Goal: Task Accomplishment & Management: Manage account settings

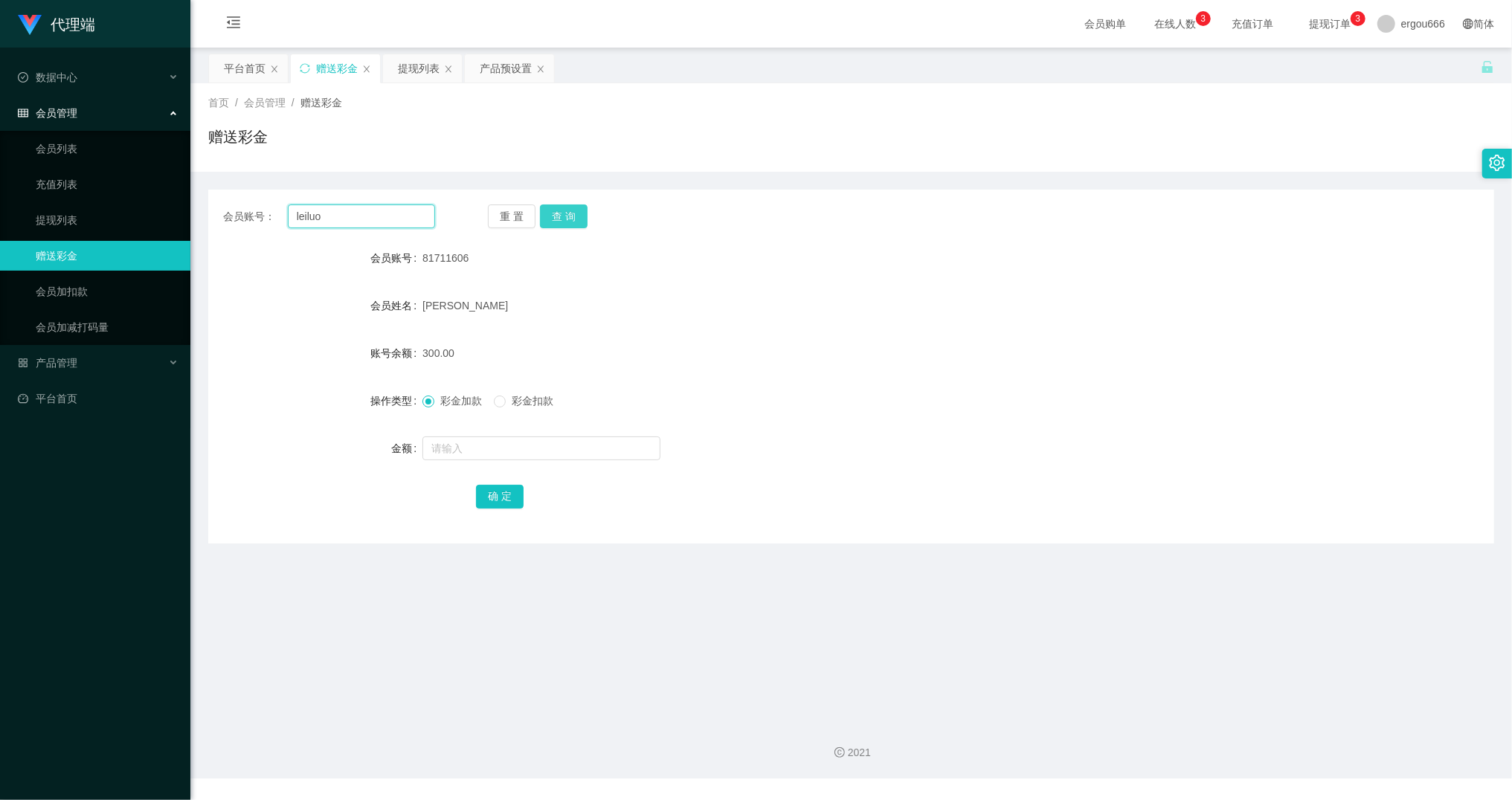
type input "leiluo"
click at [562, 227] on button "查 询" at bounding box center [563, 216] width 48 height 23
click at [575, 220] on button "查 询" at bounding box center [563, 216] width 48 height 23
click at [459, 447] on input "text" at bounding box center [541, 448] width 238 height 23
drag, startPoint x: 521, startPoint y: 459, endPoint x: 316, endPoint y: 426, distance: 207.6
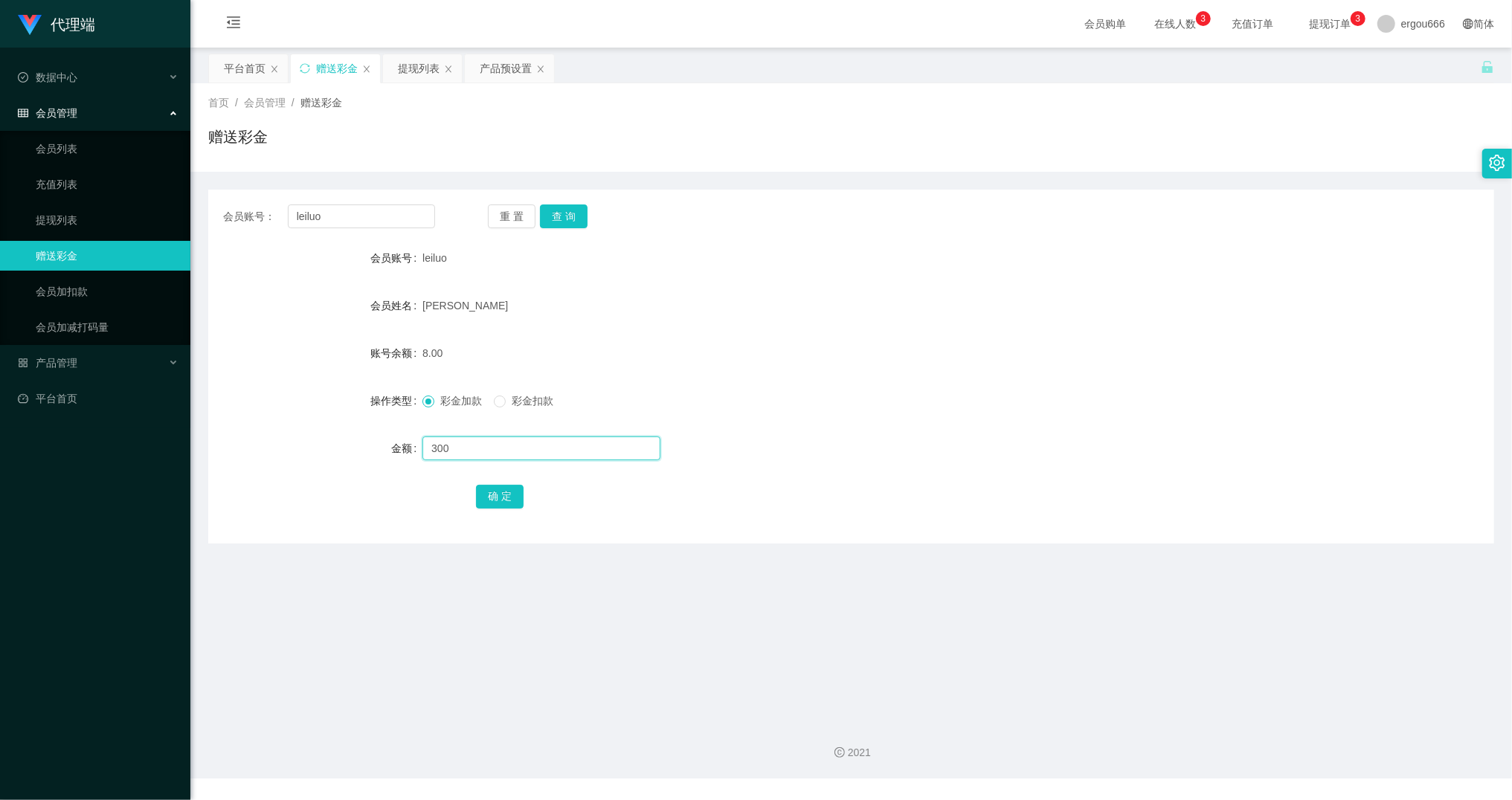
click at [318, 426] on form "会员账号 leiluo 会员姓名 [PERSON_NAME] 账号余额 8.00 操作类型 彩金加款 彩金扣款 金额 300 确 定" at bounding box center [851, 377] width 1286 height 268
type input "350"
click at [504, 498] on button "确 定" at bounding box center [500, 496] width 48 height 23
drag, startPoint x: 370, startPoint y: 214, endPoint x: 256, endPoint y: 204, distance: 114.4
click at [258, 203] on div "会员账号： leiluo 重 置 查 询 会员账号 leiluo 会员姓名 [PERSON_NAME] 账号余额 358.00 操作类型 彩金加款 彩金扣款 …" at bounding box center [851, 366] width 1286 height 354
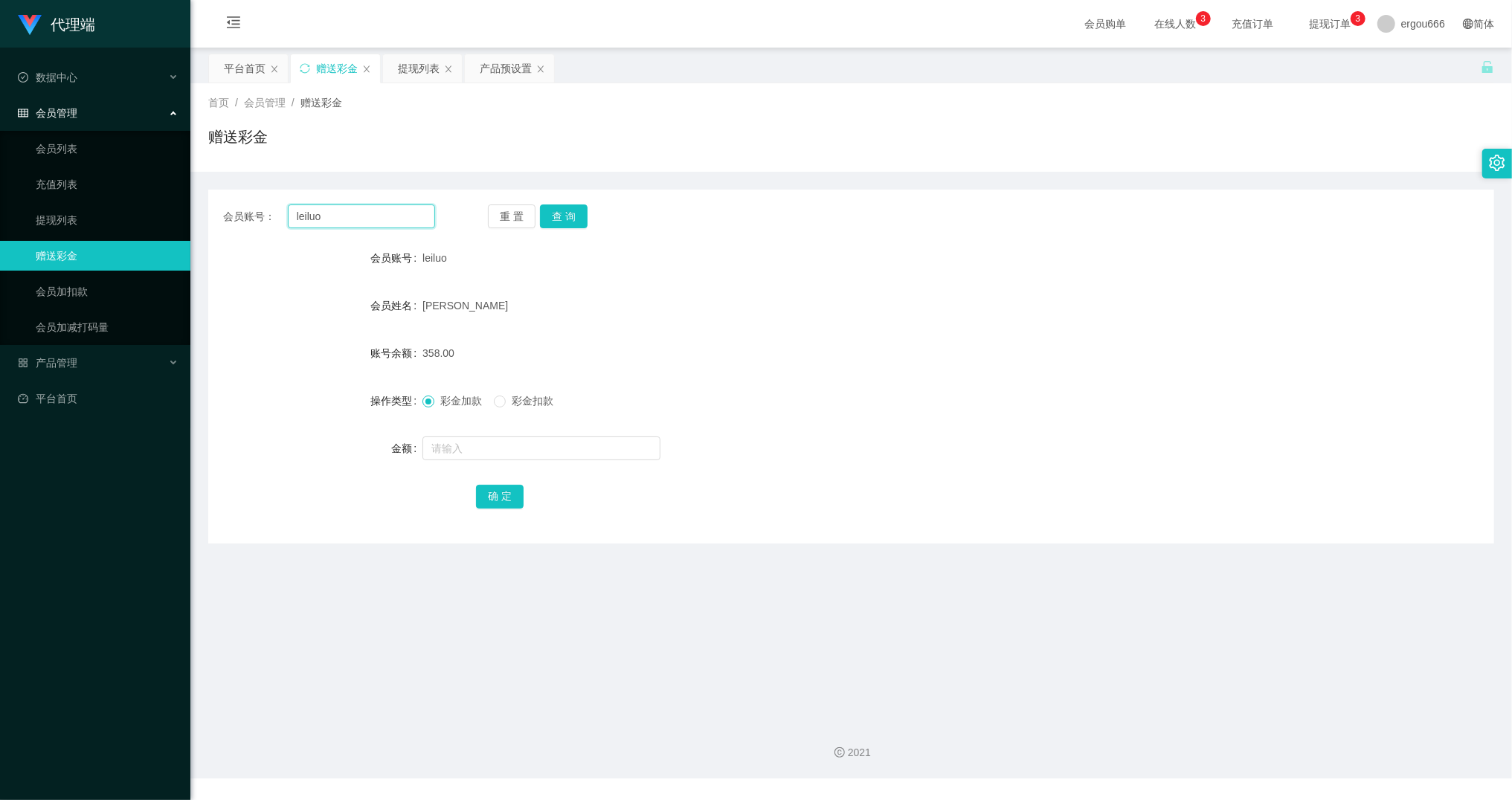
type input "v"
type input "433"
type input "v300"
drag, startPoint x: 395, startPoint y: 221, endPoint x: 88, endPoint y: 182, distance: 309.5
click at [96, 182] on section "代理端 数据中心 会员管理 会员列表 充值列表 提现列表 赠送彩金 会员加扣款 会员加减打码量 产品管理 开奖记录 注单管理 产品列表 即时注单 产品预设置 …" at bounding box center [756, 389] width 1512 height 778
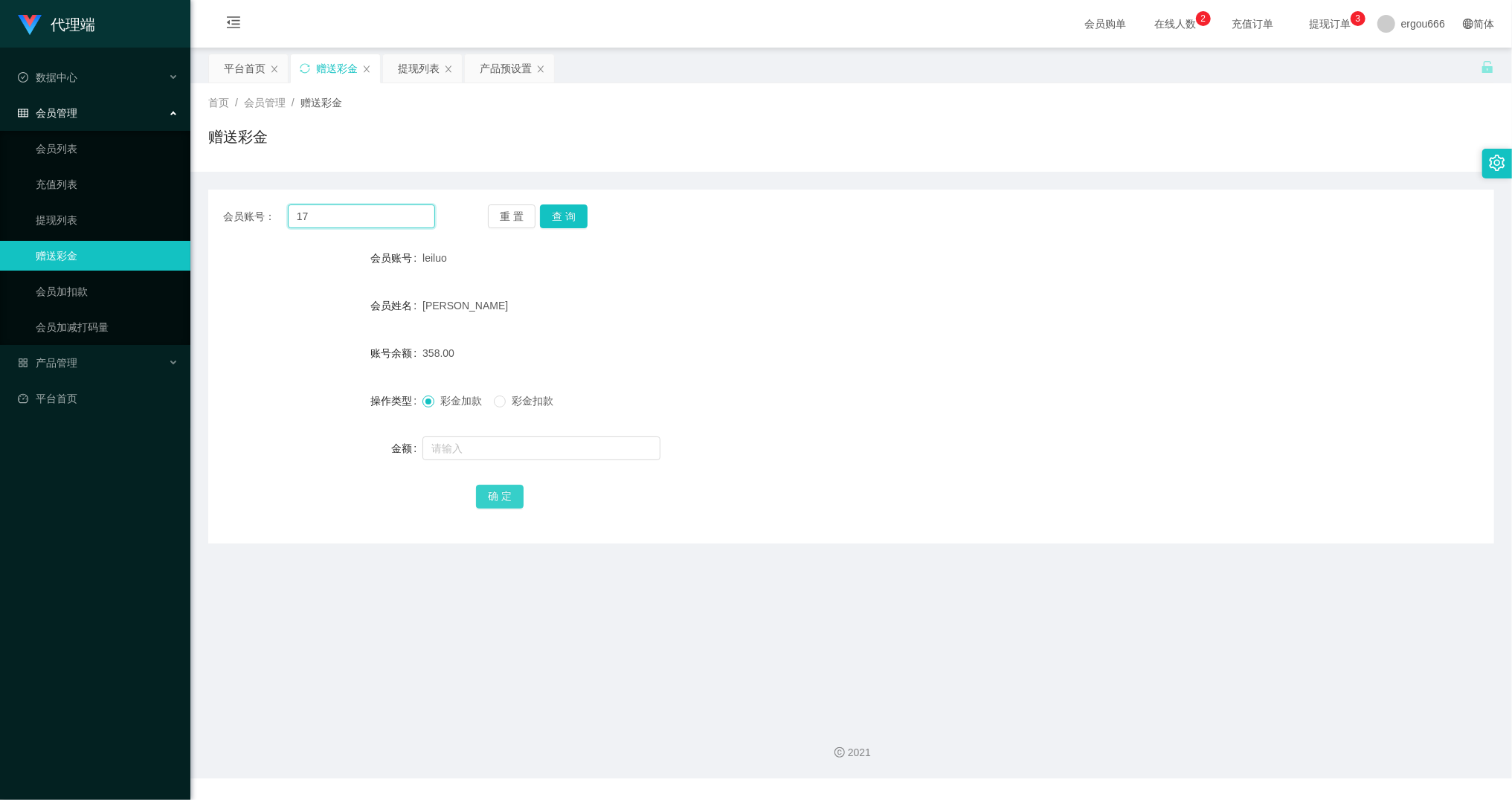
type input "17"
click at [494, 489] on button "确 定" at bounding box center [500, 496] width 48 height 23
click at [567, 220] on button "查 询" at bounding box center [563, 216] width 48 height 23
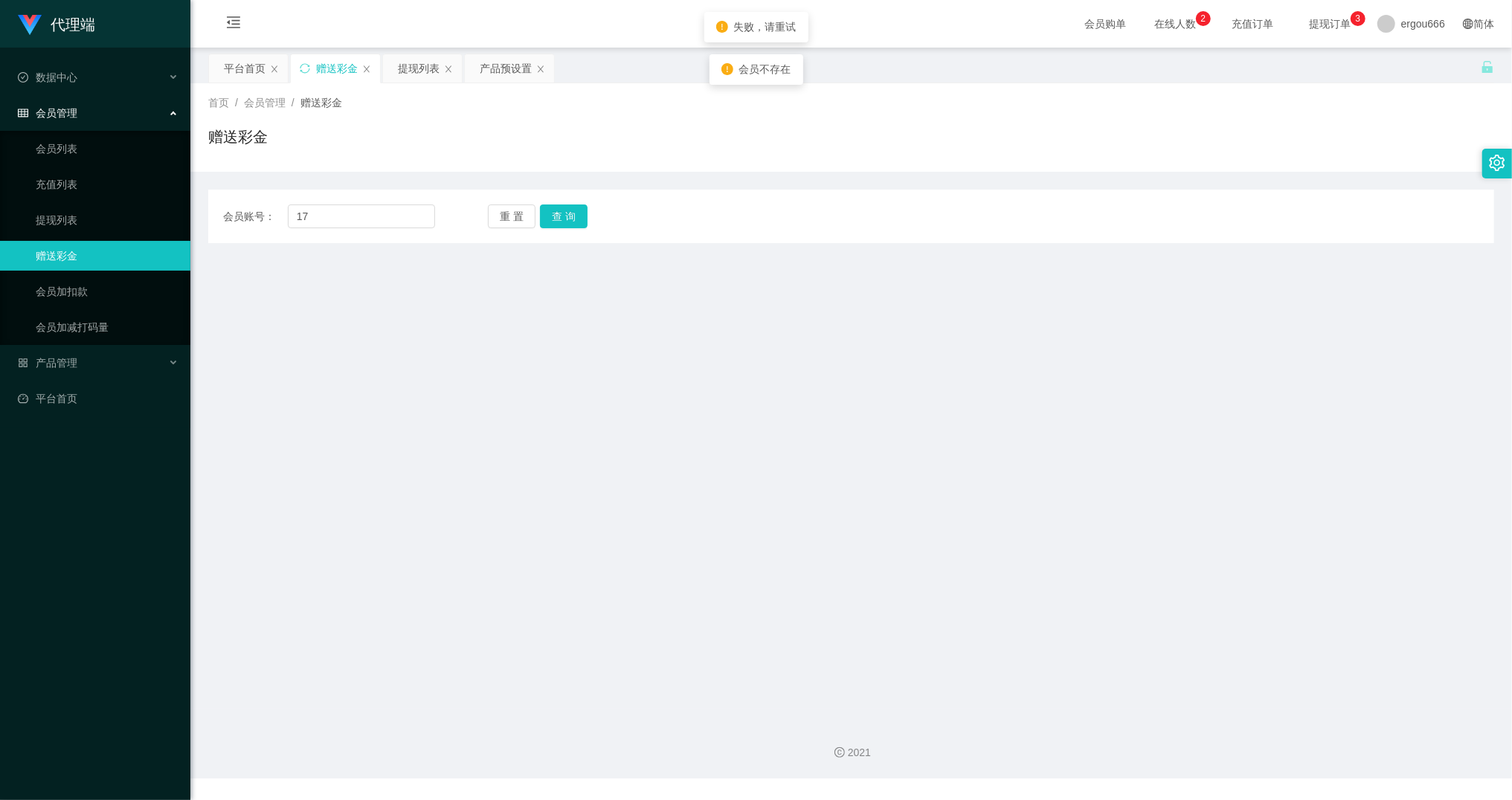
click at [438, 210] on div "会员账号： 17 重 置 查 询" at bounding box center [851, 216] width 1286 height 23
click at [432, 214] on input "17" at bounding box center [361, 216] width 147 height 23
click at [344, 238] on div "会员账号： 重 置 查 询 会员账号 leiluo 会员姓名 [PERSON_NAME] 账号余额 358.00 操作类型 彩金加款 彩金扣款 金额 确 定" at bounding box center [851, 216] width 1286 height 53
click at [354, 229] on div "会员账号： 重 置 查 询 会员账号 leiluo 会员姓名 [PERSON_NAME] 账号余额 358.00 操作类型 彩金加款 彩金扣款 金额 确 定" at bounding box center [851, 216] width 1286 height 53
click at [363, 214] on input "text" at bounding box center [361, 216] width 147 height 23
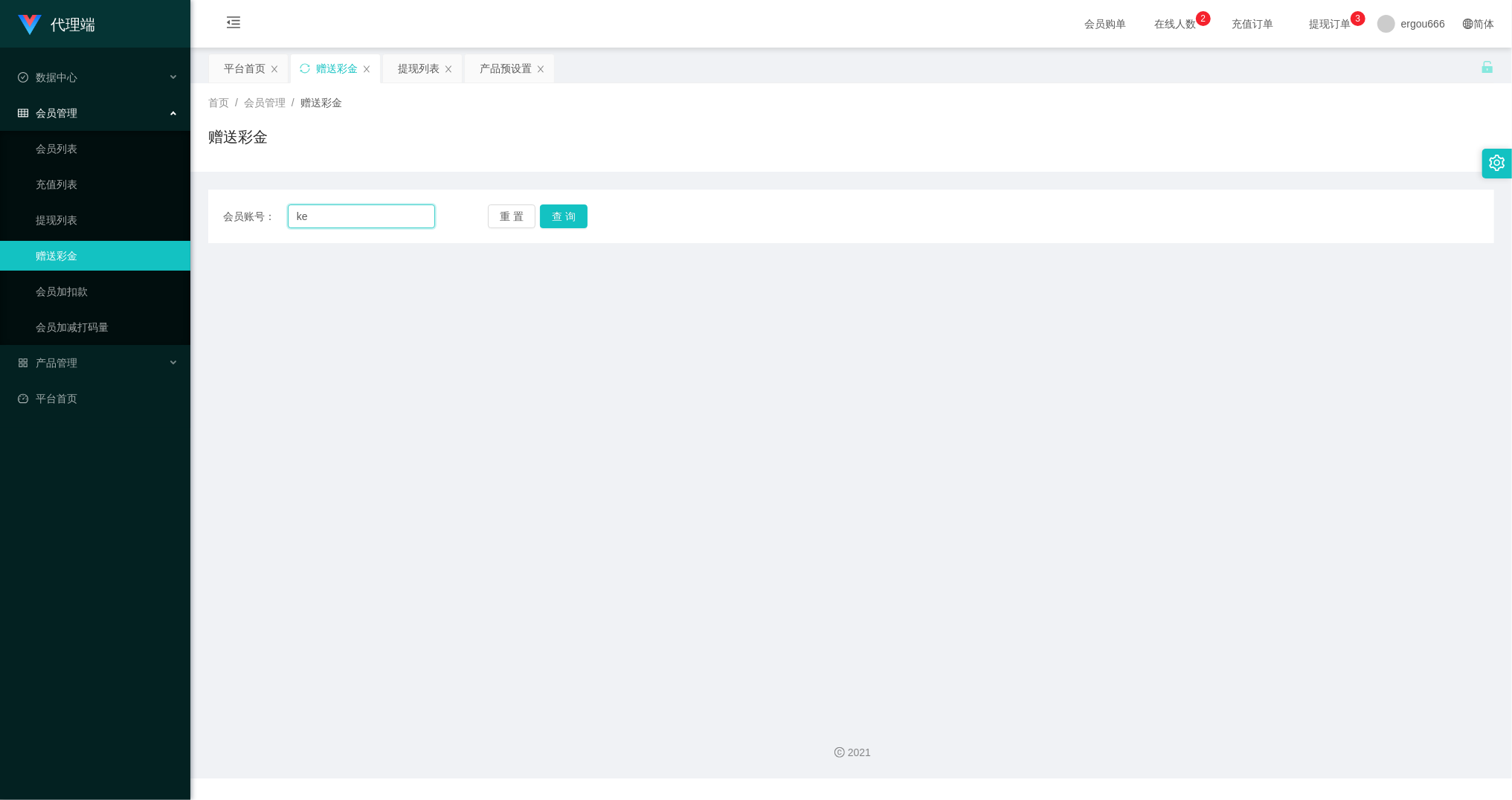
type input "k"
type input "leiluo"
click at [567, 228] on button "查 询" at bounding box center [563, 216] width 48 height 23
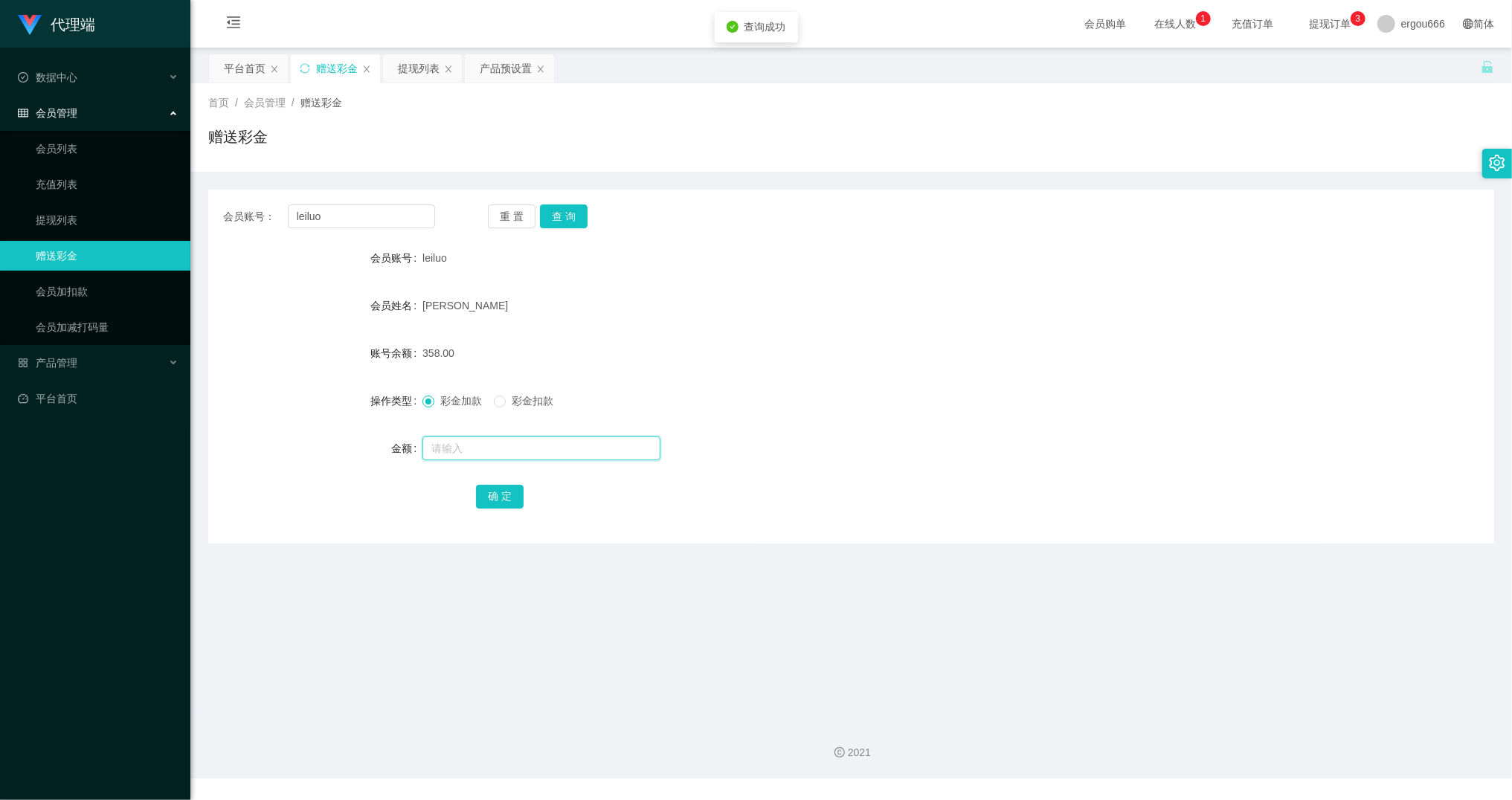
click at [467, 447] on input "text" at bounding box center [541, 448] width 238 height 23
type input "17"
click at [509, 498] on button "确 定" at bounding box center [500, 496] width 48 height 23
click at [1103, 304] on div "[PERSON_NAME]" at bounding box center [797, 305] width 750 height 30
click at [411, 58] on div "提现列表" at bounding box center [418, 68] width 41 height 28
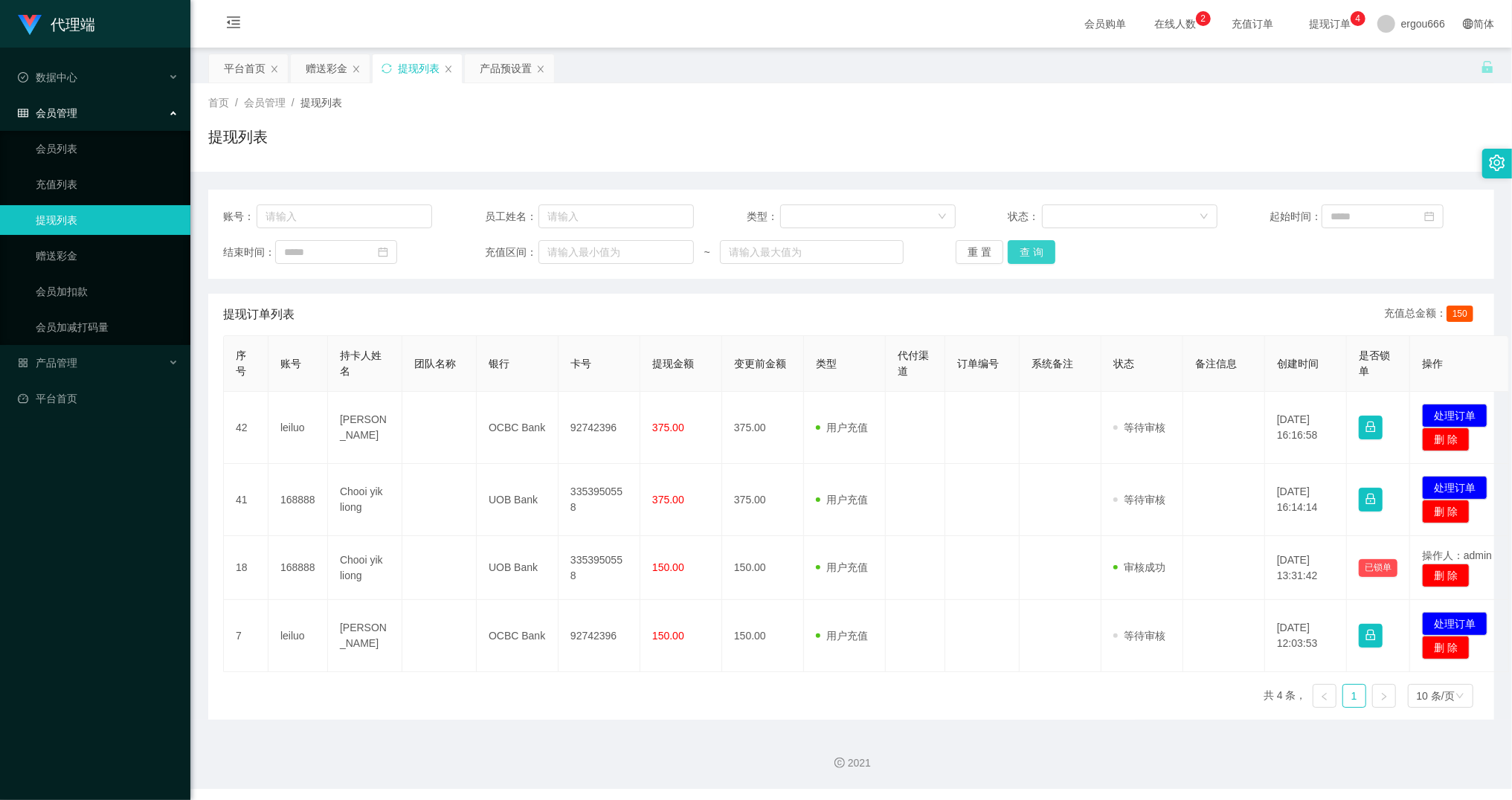
click at [1039, 247] on button "查 询" at bounding box center [1031, 252] width 48 height 23
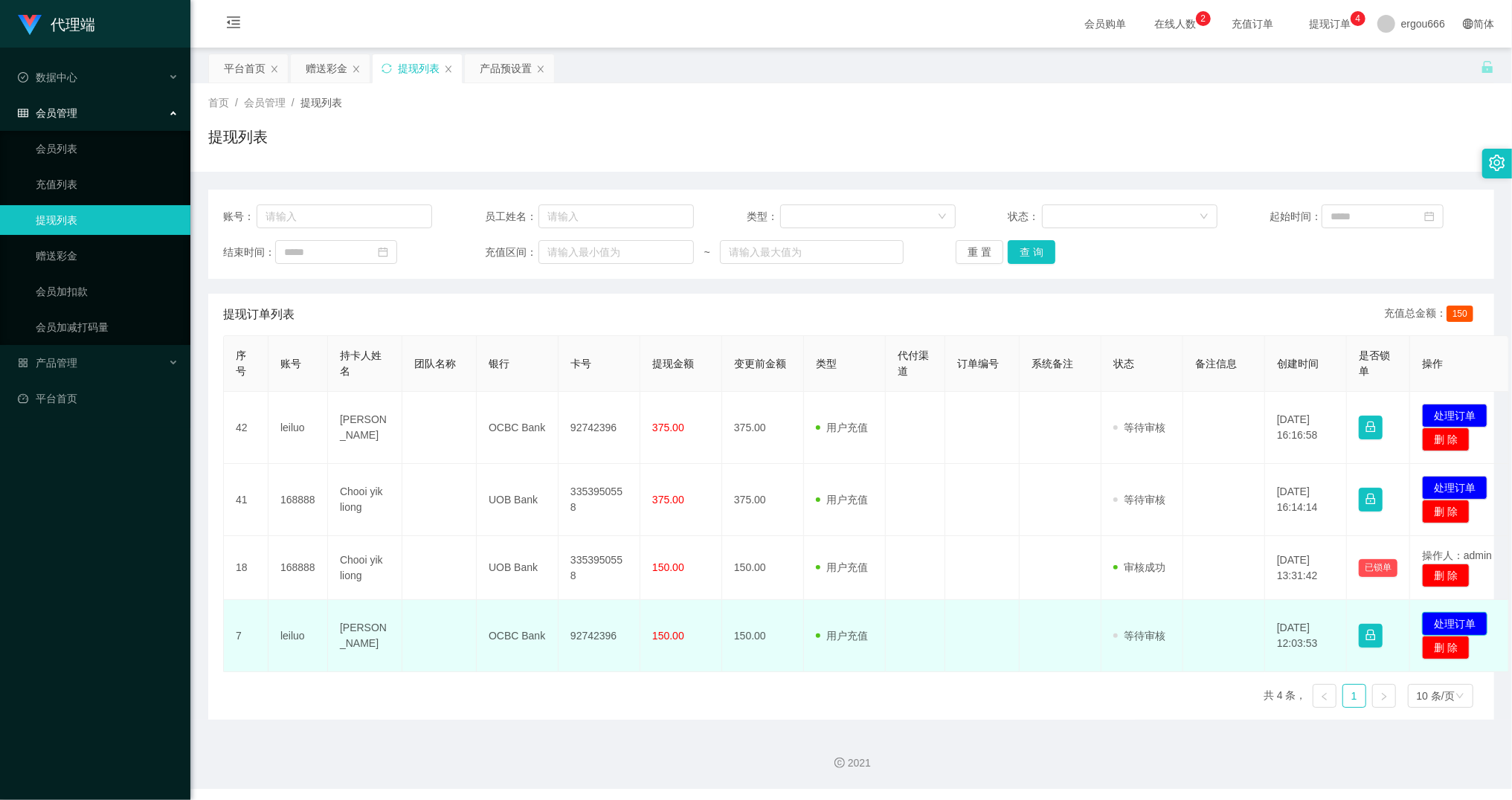
click at [1444, 625] on button "处理订单" at bounding box center [1455, 624] width 66 height 23
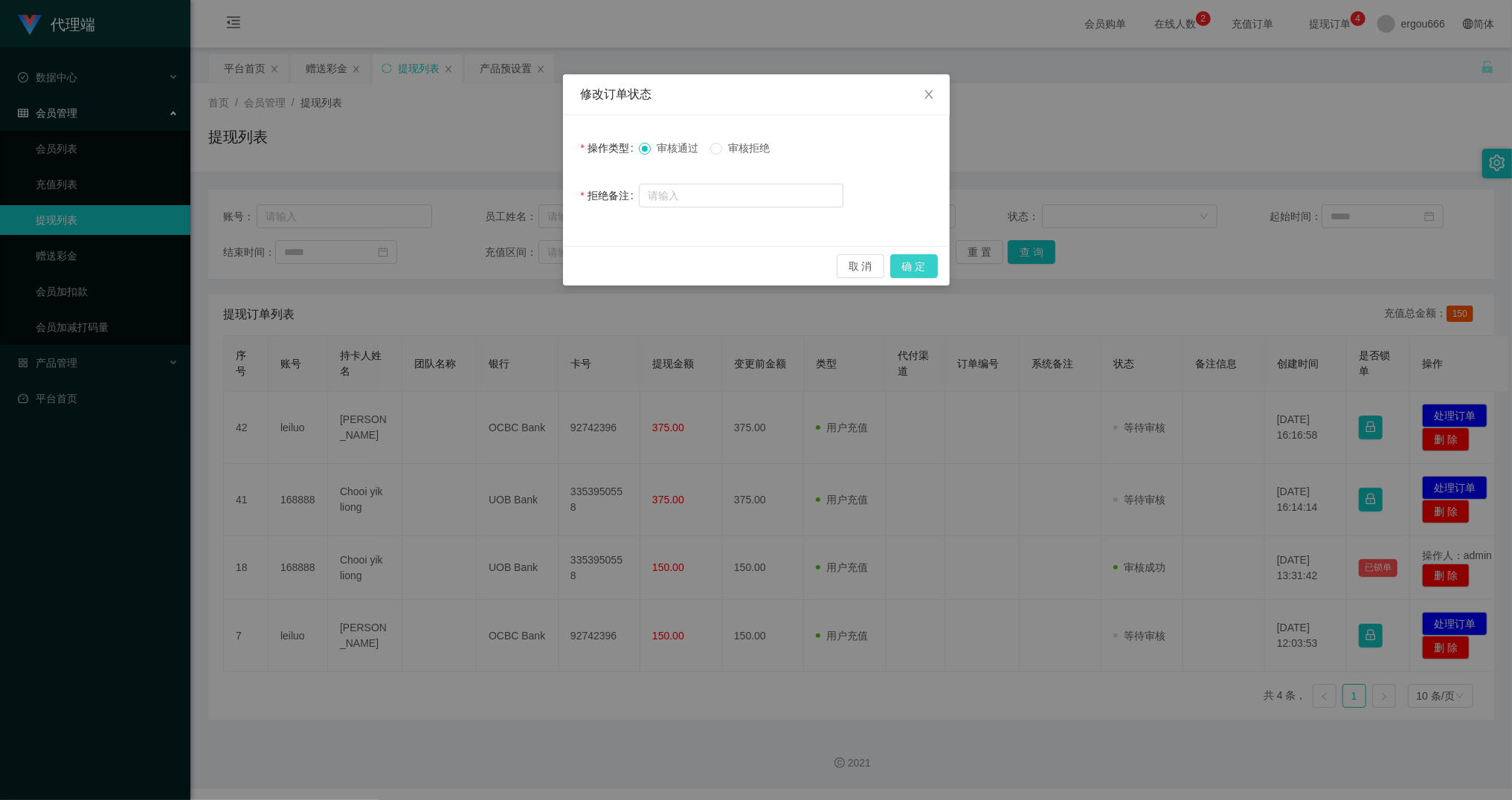
click at [917, 261] on button "确 定" at bounding box center [914, 266] width 48 height 23
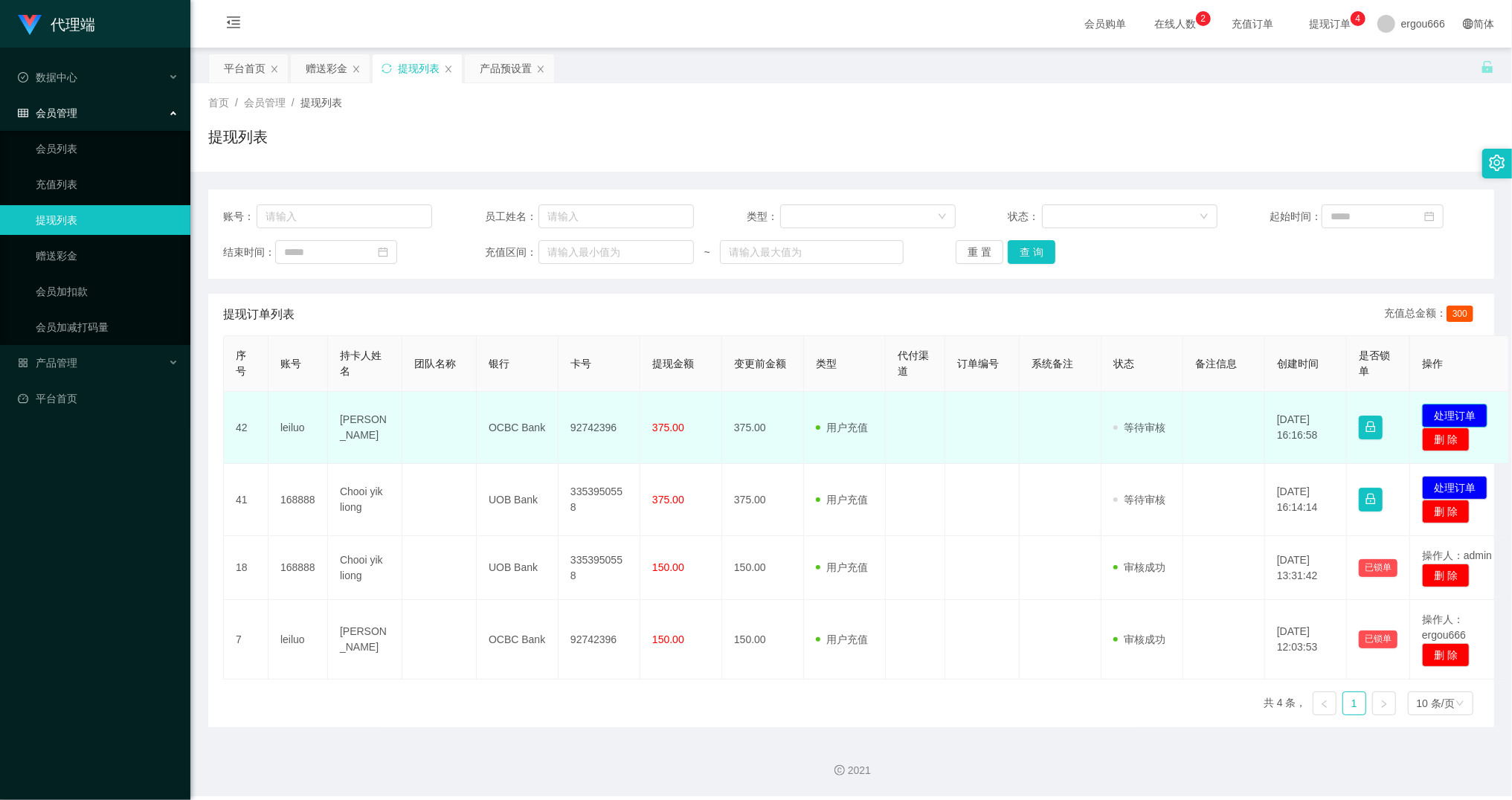
click at [1465, 414] on button "处理订单" at bounding box center [1455, 416] width 66 height 23
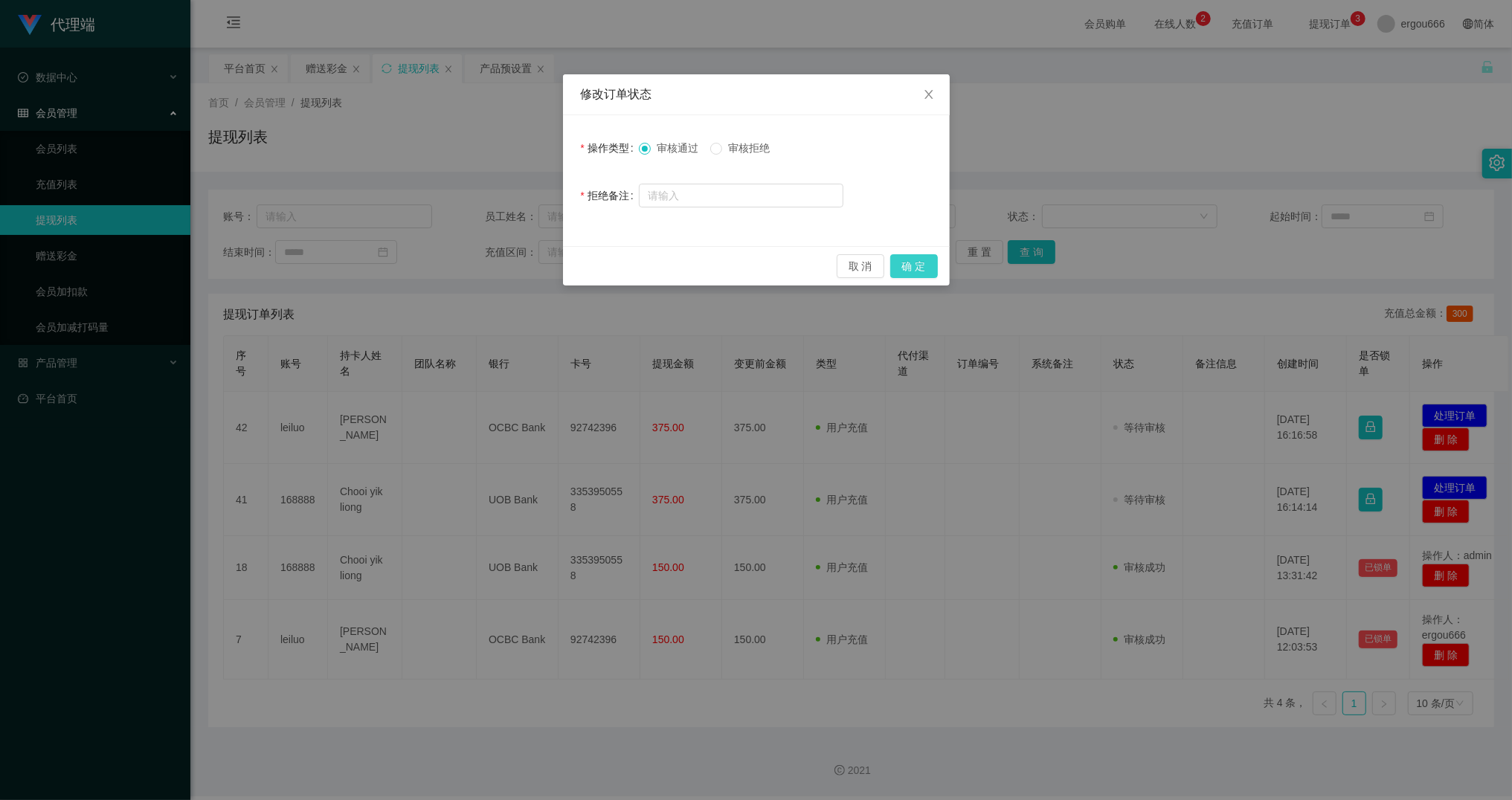
click at [933, 260] on button "确 定" at bounding box center [914, 266] width 48 height 23
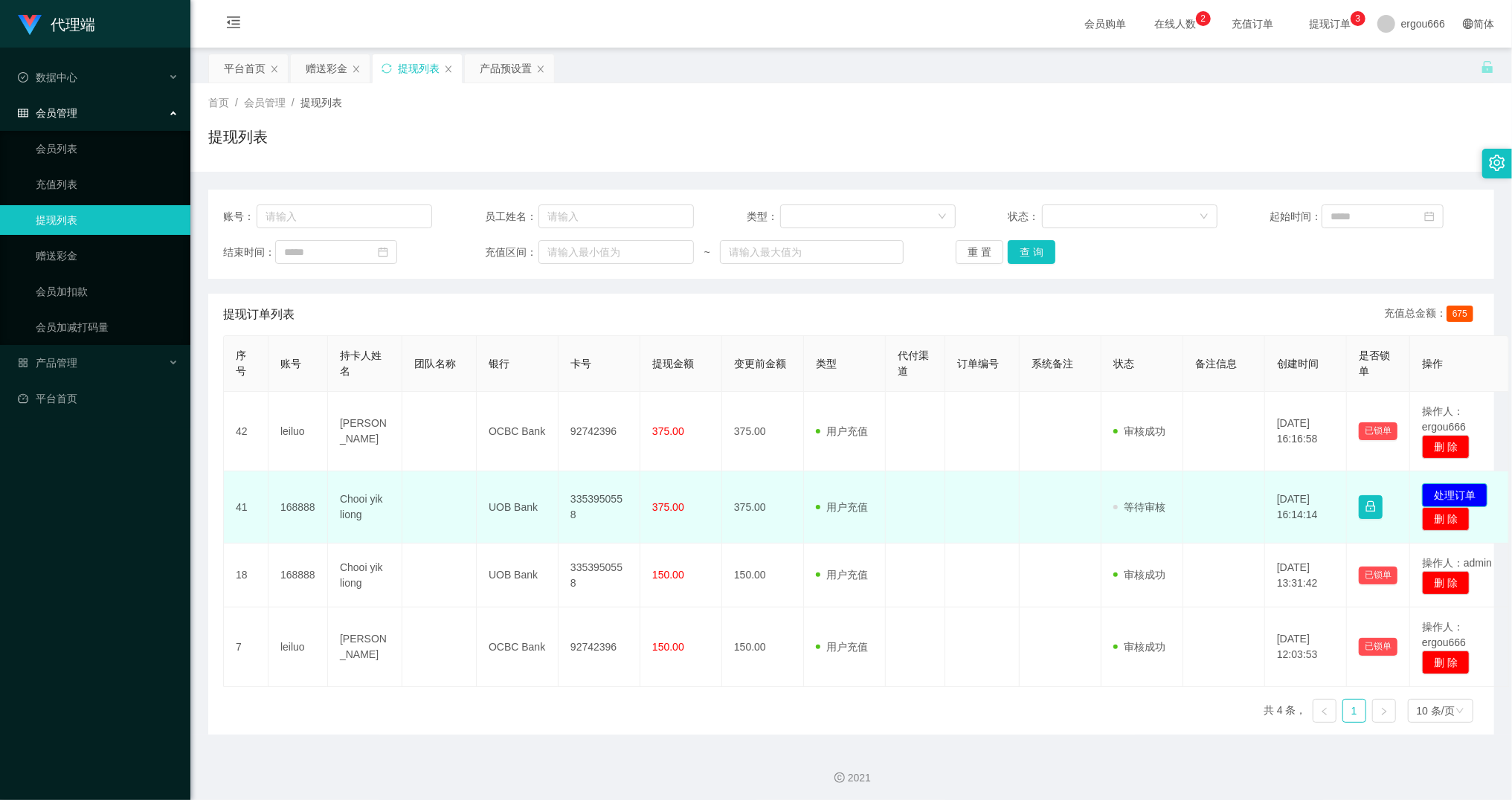
click at [1449, 497] on button "处理订单" at bounding box center [1455, 495] width 66 height 23
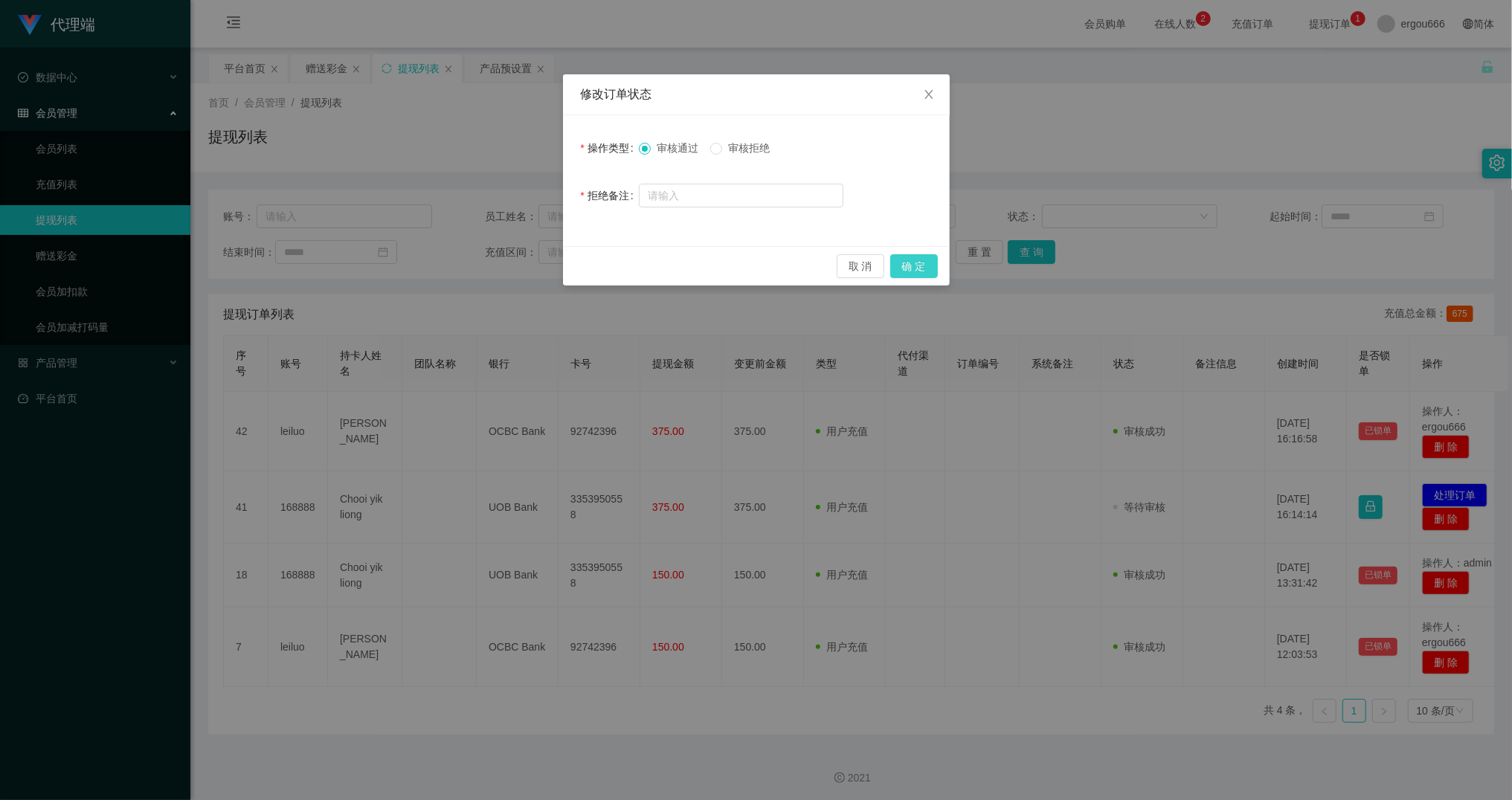
click at [915, 271] on button "确 定" at bounding box center [914, 266] width 48 height 23
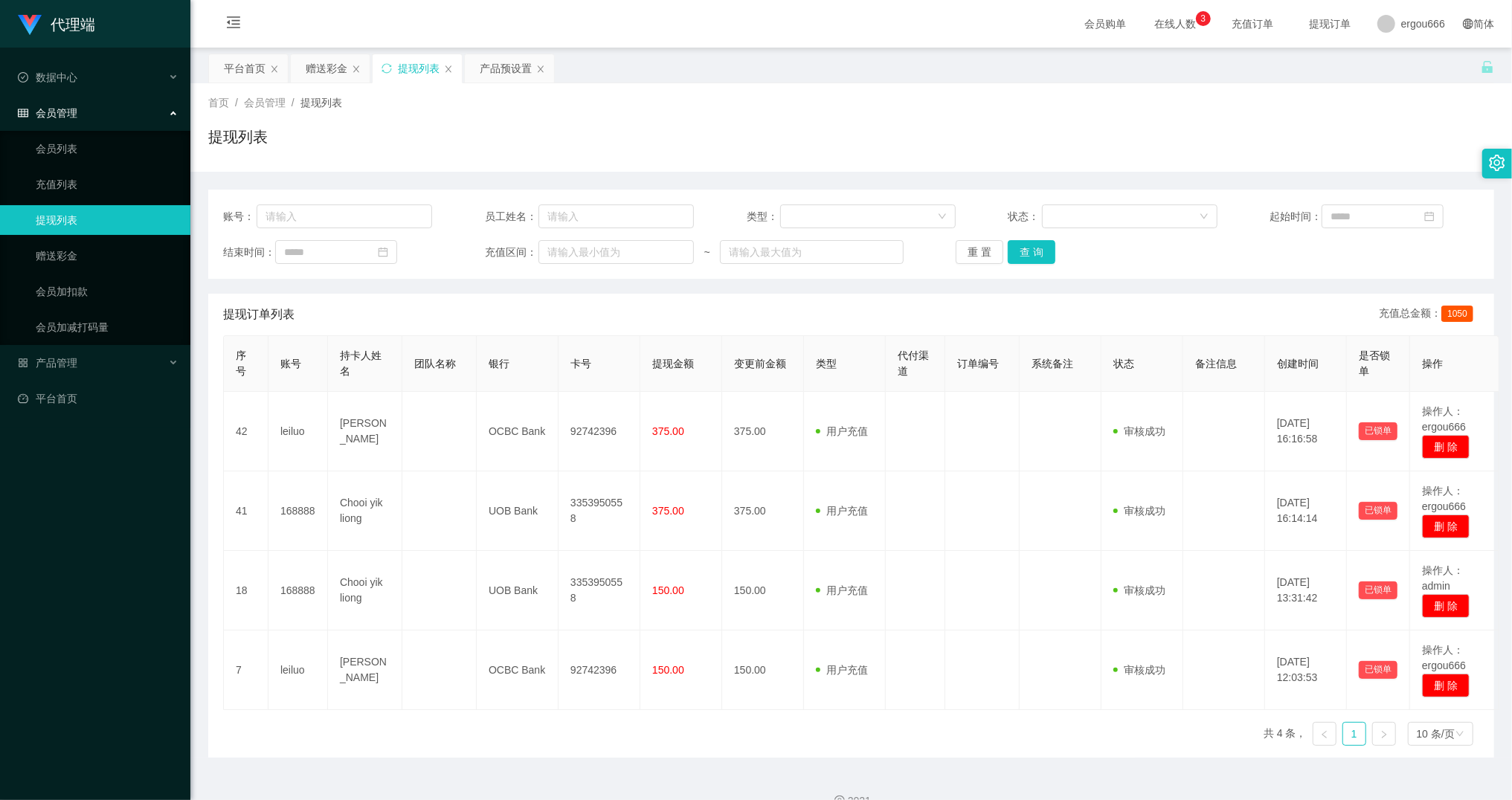
click at [1182, 160] on div "首页 / 会员管理 / 提现列表 / 提现列表" at bounding box center [850, 127] width 1321 height 88
click at [325, 64] on div "赠送彩金" at bounding box center [326, 68] width 41 height 28
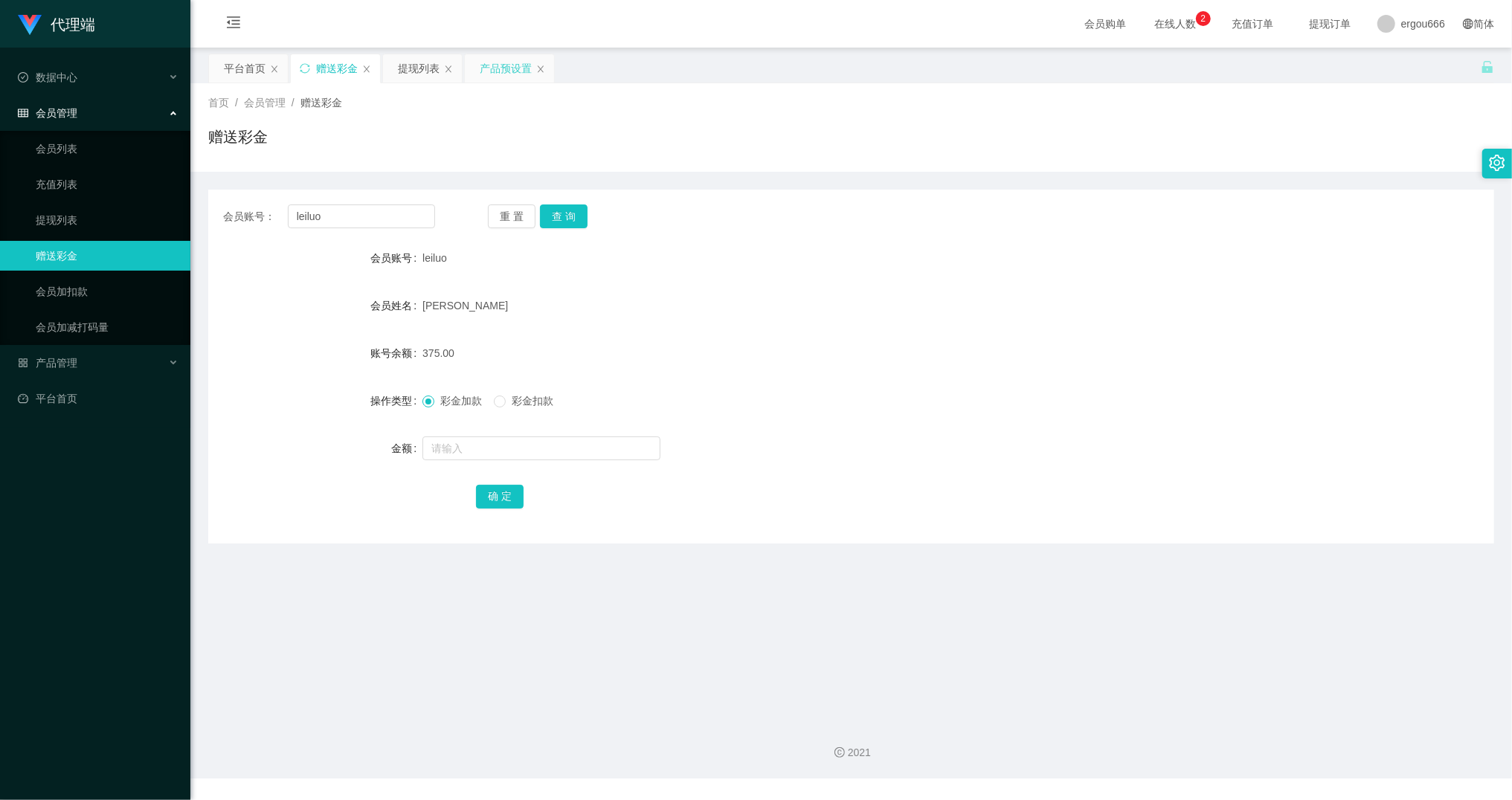
click at [503, 67] on div "产品预设置" at bounding box center [505, 68] width 52 height 28
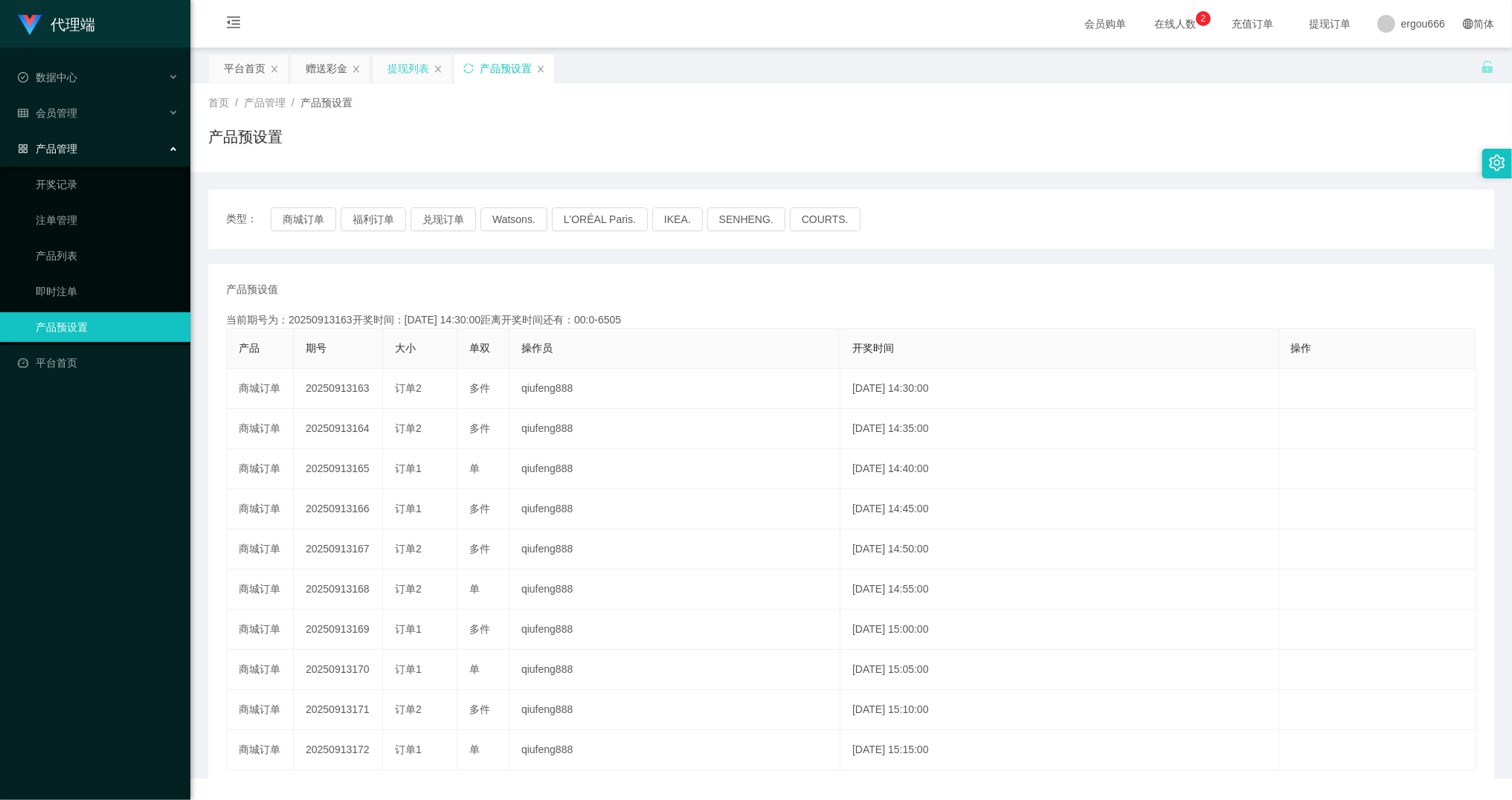
click at [418, 69] on div "提现列表" at bounding box center [408, 68] width 41 height 28
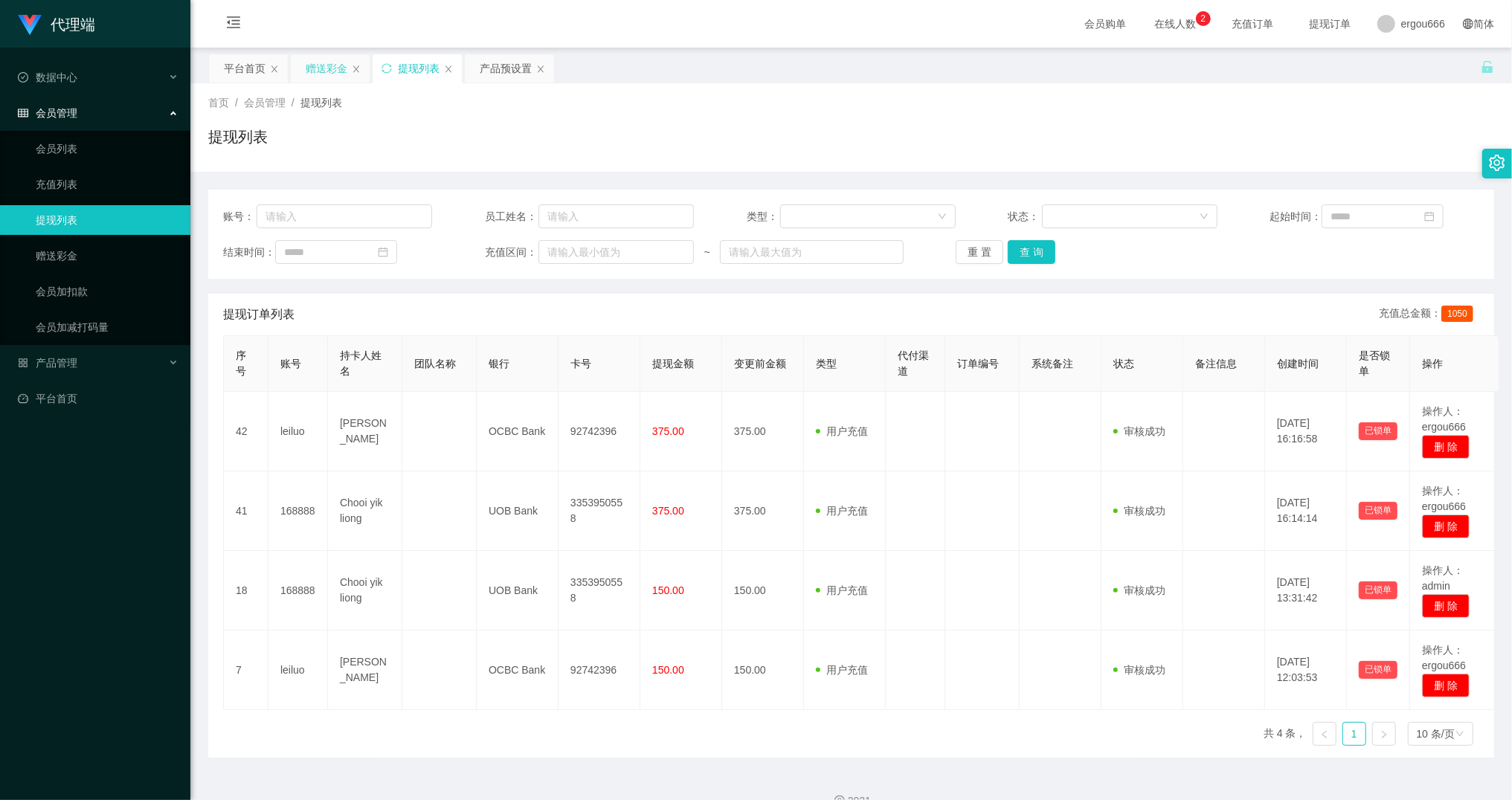
click at [333, 69] on div "赠送彩金" at bounding box center [326, 68] width 41 height 28
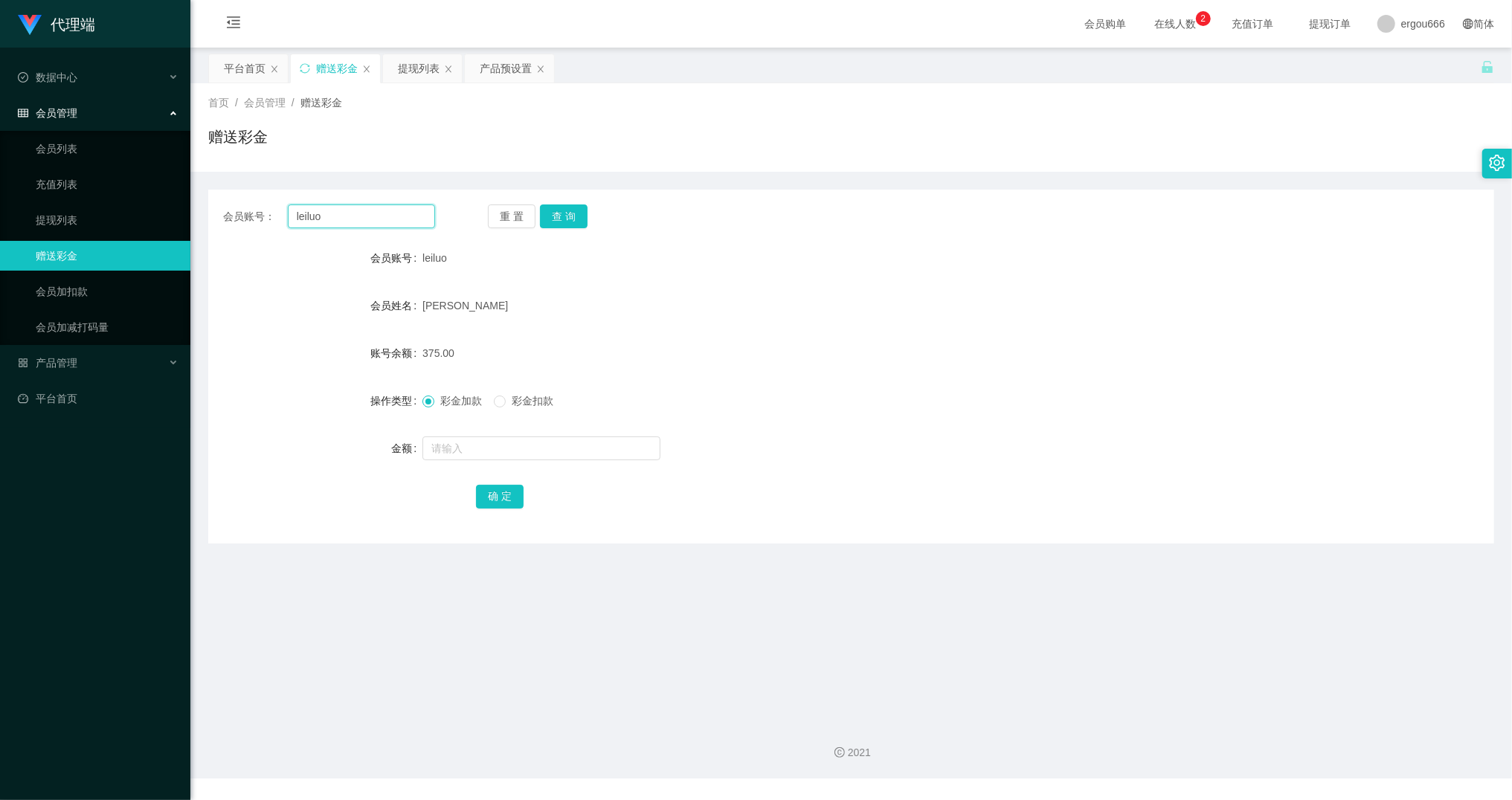
click at [355, 211] on input "leiluo" at bounding box center [361, 216] width 147 height 23
click at [63, 146] on link "会员列表" at bounding box center [107, 149] width 143 height 30
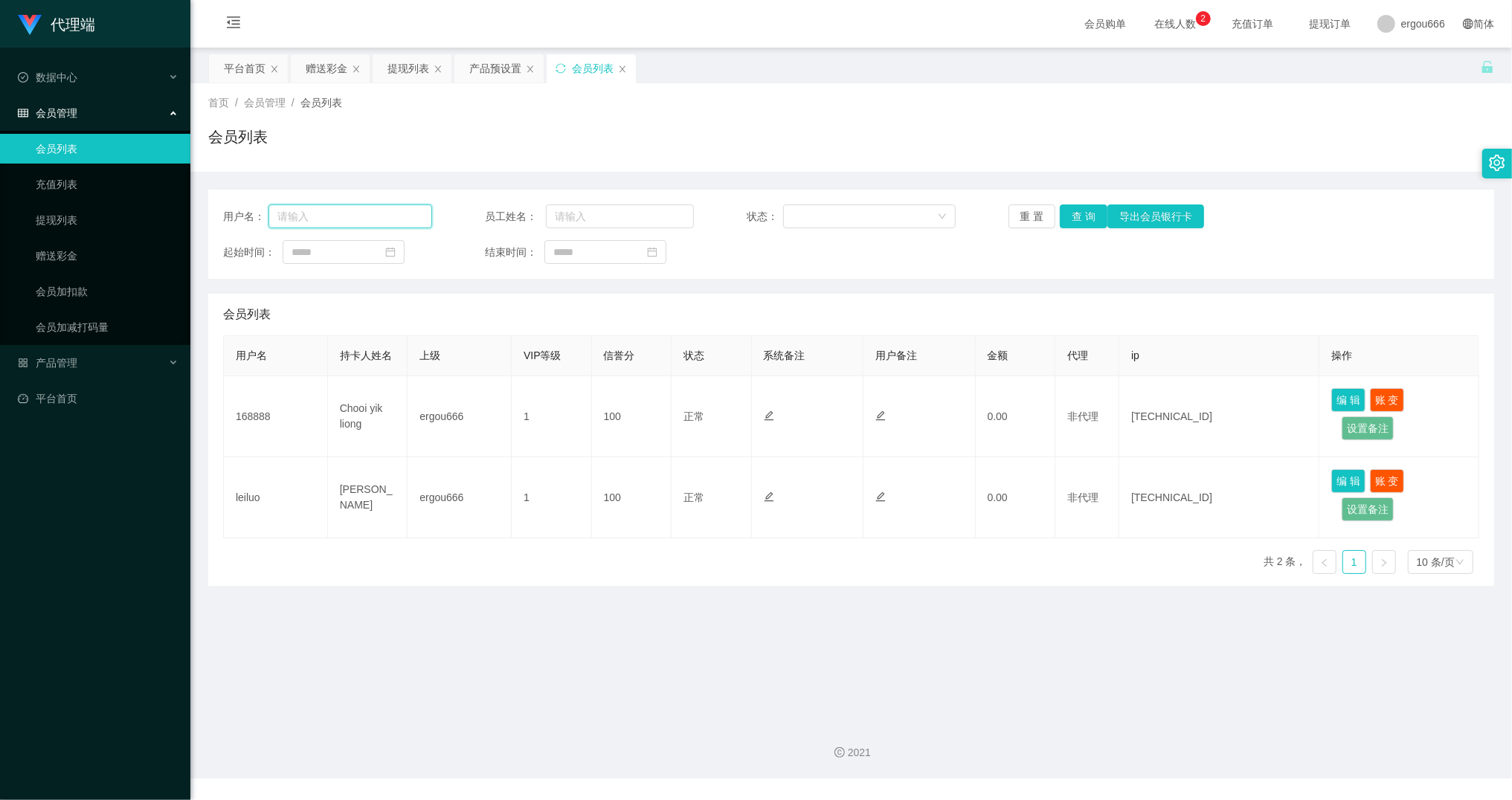
click at [341, 218] on input "text" at bounding box center [350, 216] width 164 height 23
paste input "leiluo"
type input "leiluo"
click at [1084, 214] on button "查 询" at bounding box center [1083, 216] width 48 height 23
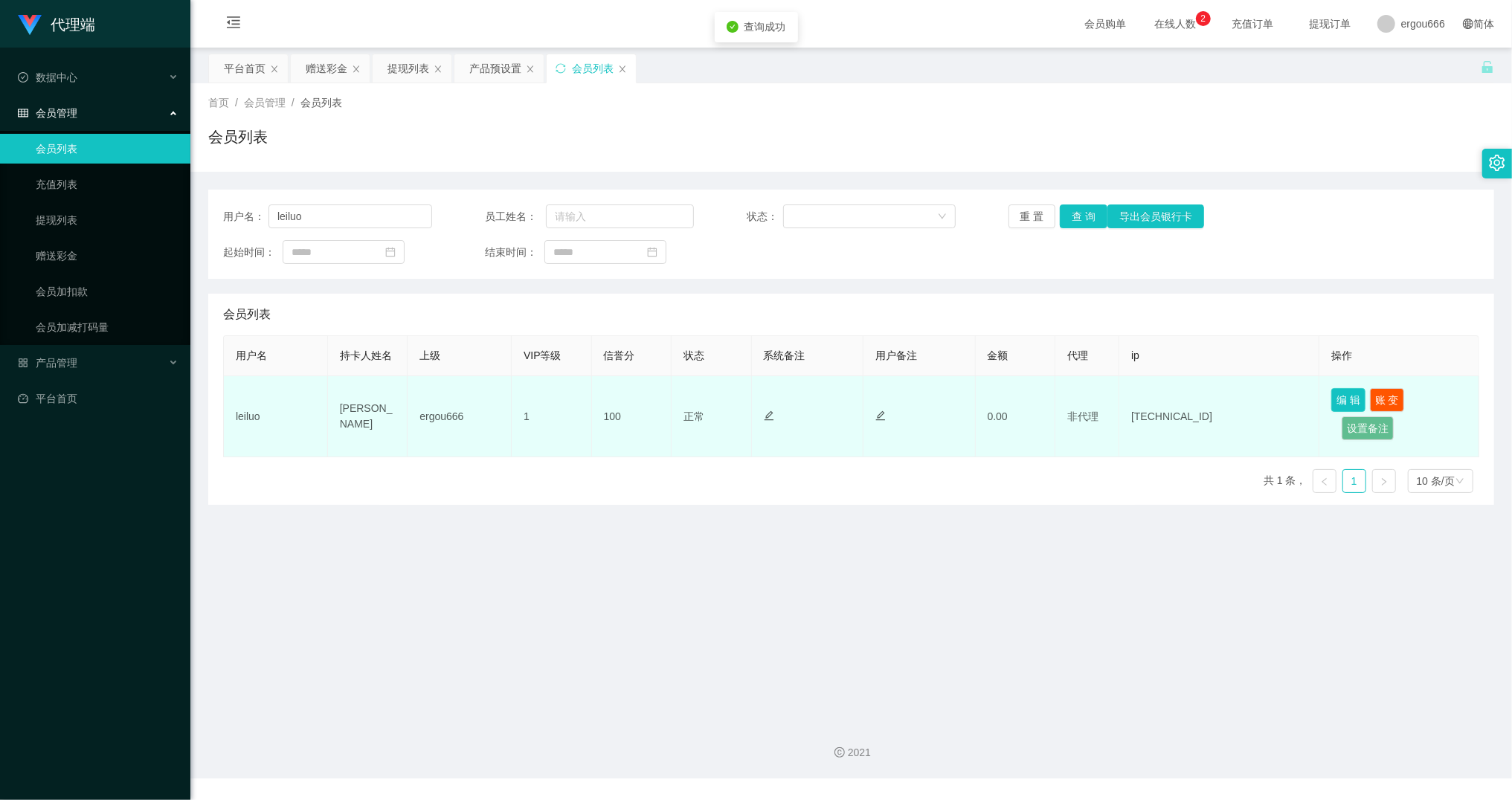
click at [1331, 400] on button "编 辑" at bounding box center [1348, 400] width 34 height 23
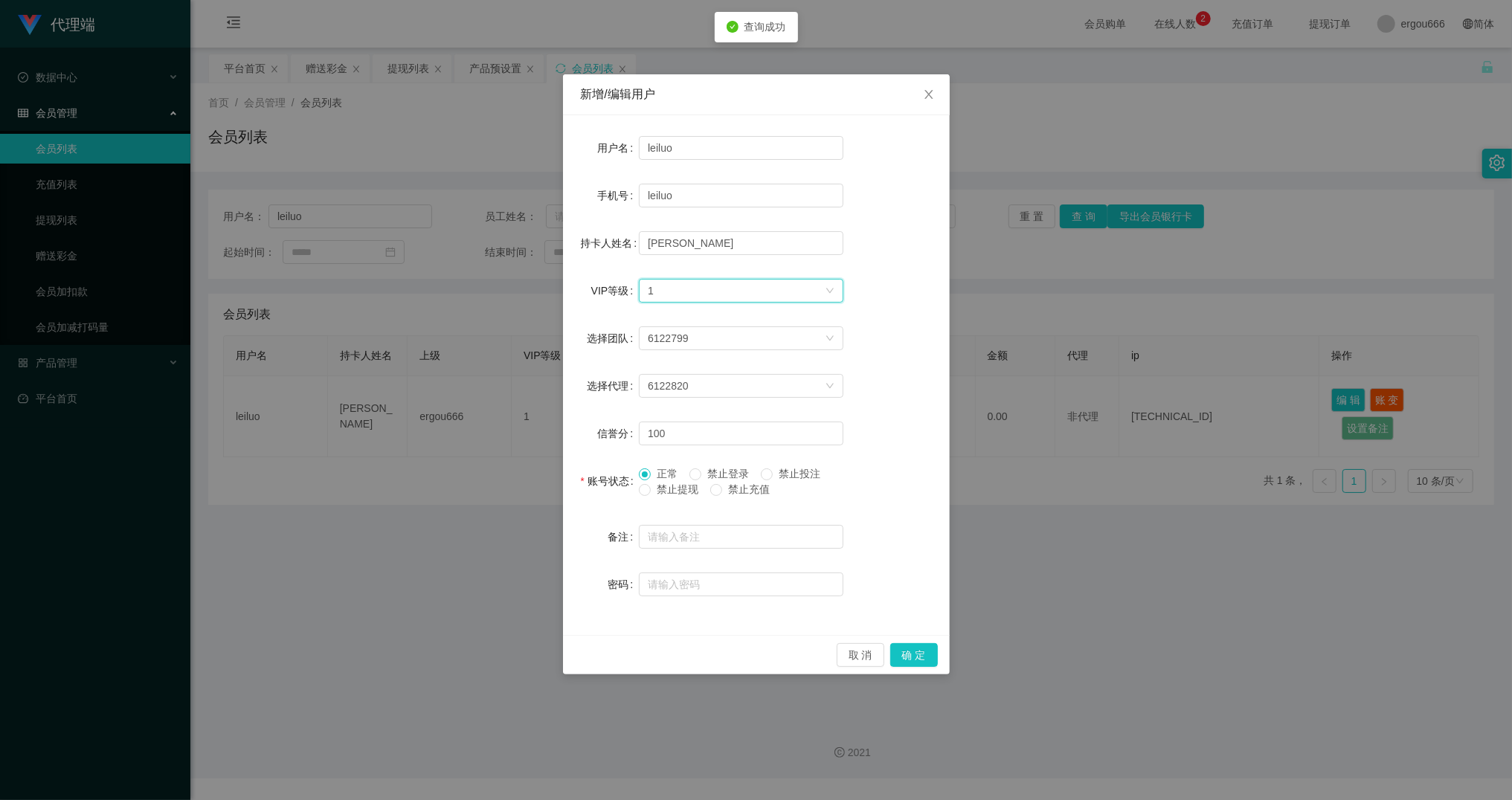
click at [747, 289] on div "选择VIP等级 1" at bounding box center [736, 290] width 177 height 22
click at [666, 349] on li "VIP2" at bounding box center [741, 344] width 204 height 23
click at [917, 655] on button "确 定" at bounding box center [914, 654] width 48 height 23
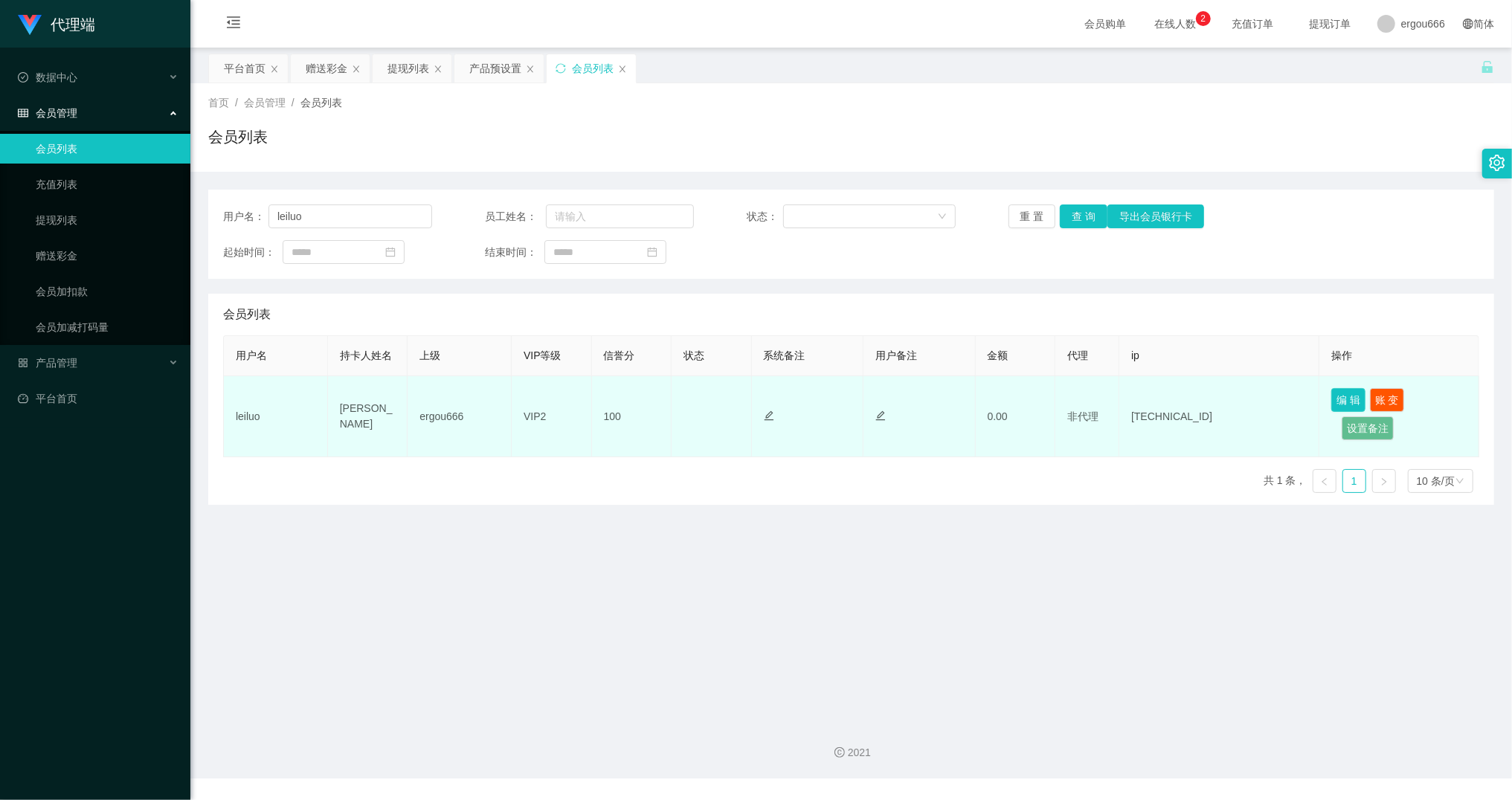
click at [1334, 405] on button "编 辑" at bounding box center [1348, 400] width 34 height 23
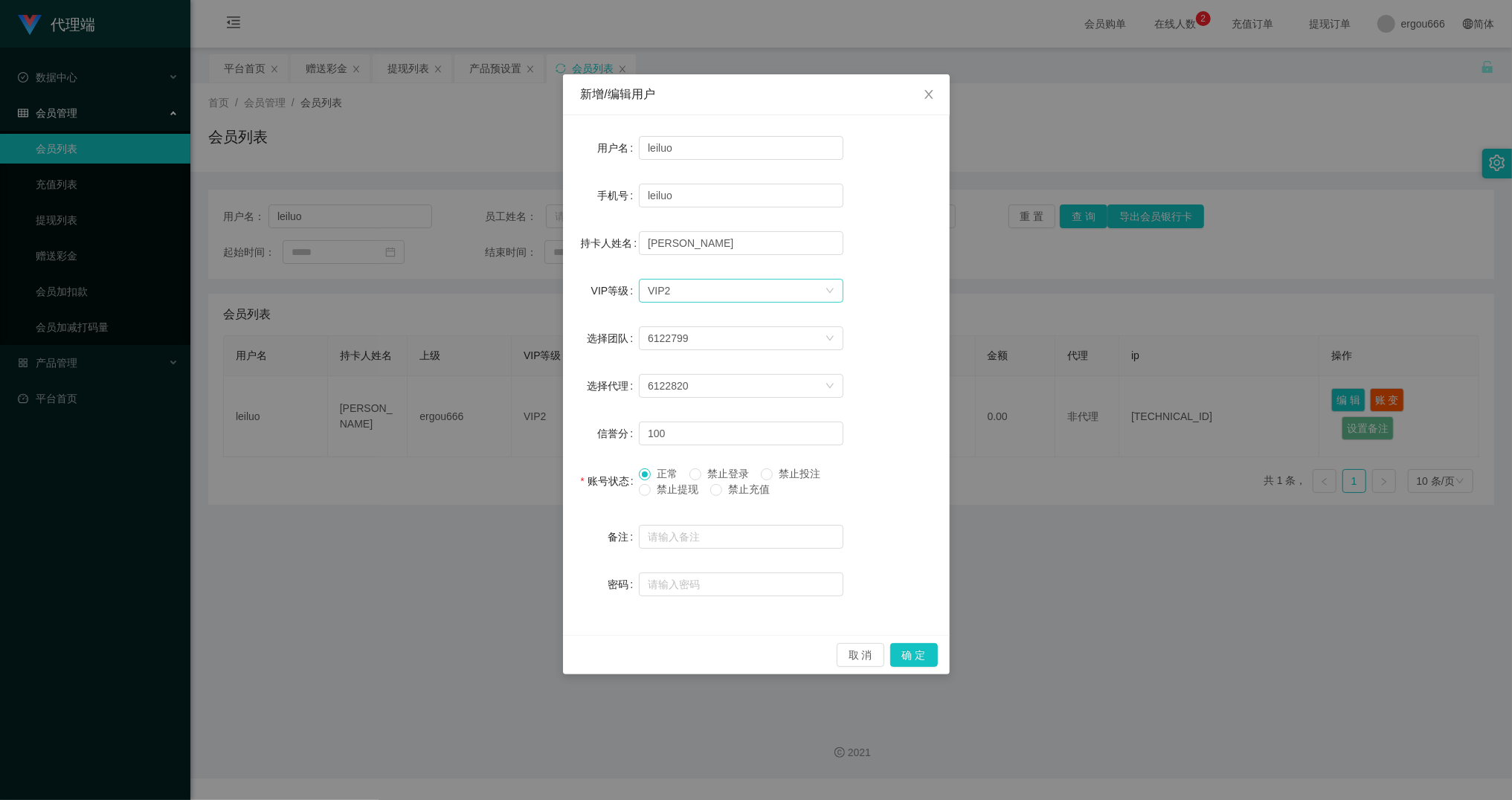
click at [835, 287] on div "选择VIP等级 VIP2" at bounding box center [741, 290] width 204 height 23
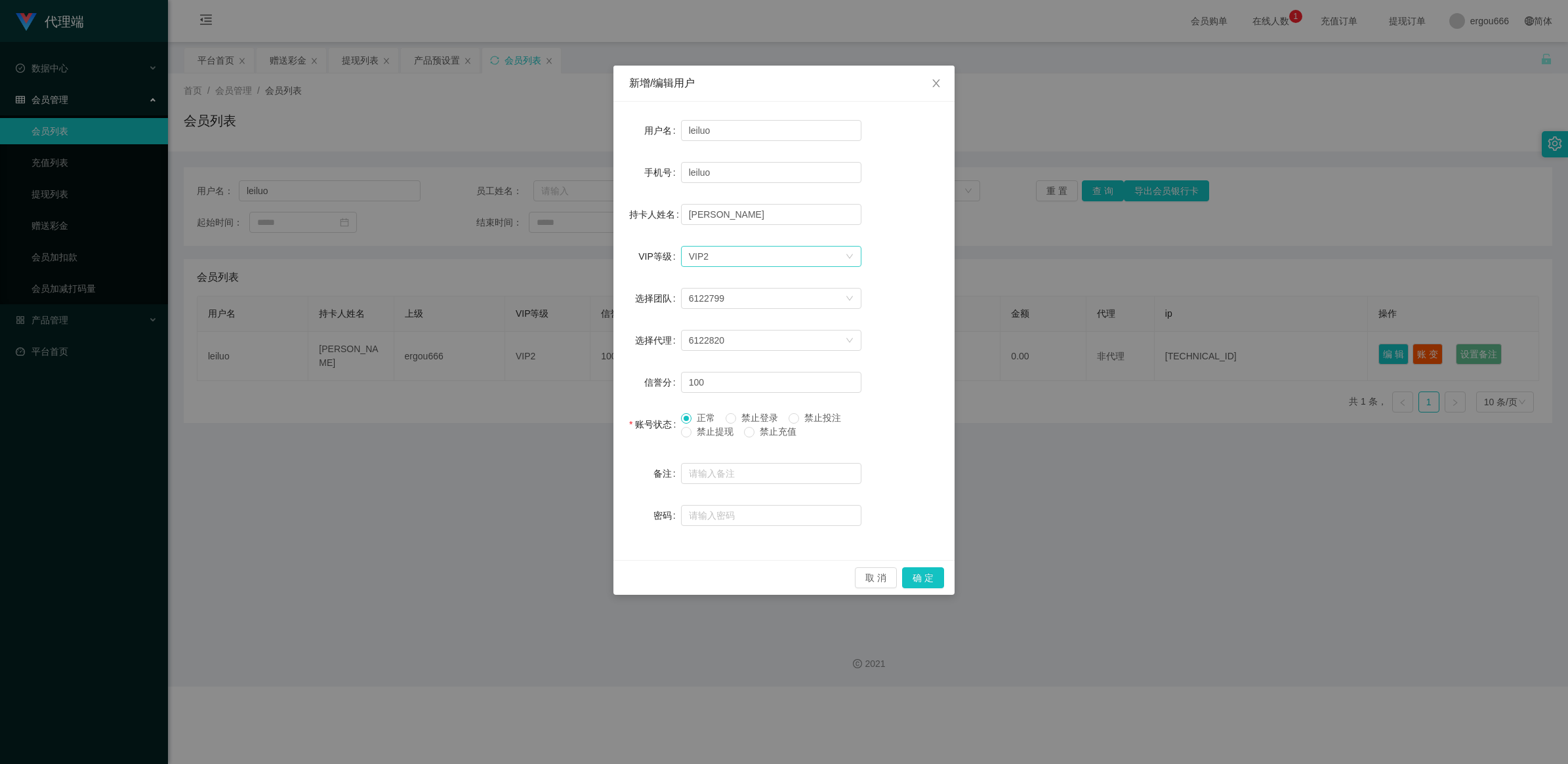
click at [851, 260] on icon "图标: down" at bounding box center [849, 256] width 8 height 8
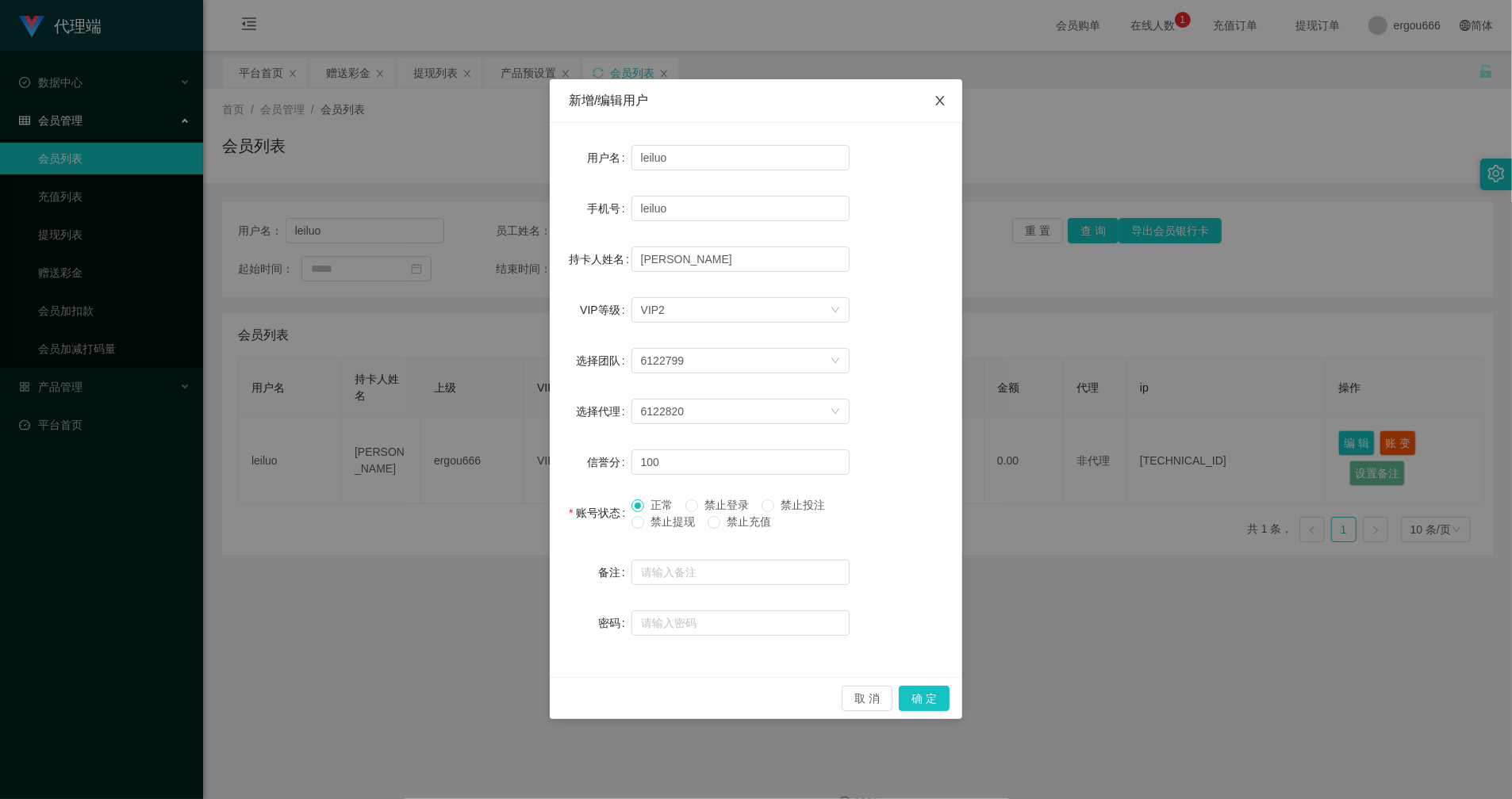
click at [940, 103] on icon "图标: close" at bounding box center [940, 100] width 13 height 13
